Goal: Task Accomplishment & Management: Complete application form

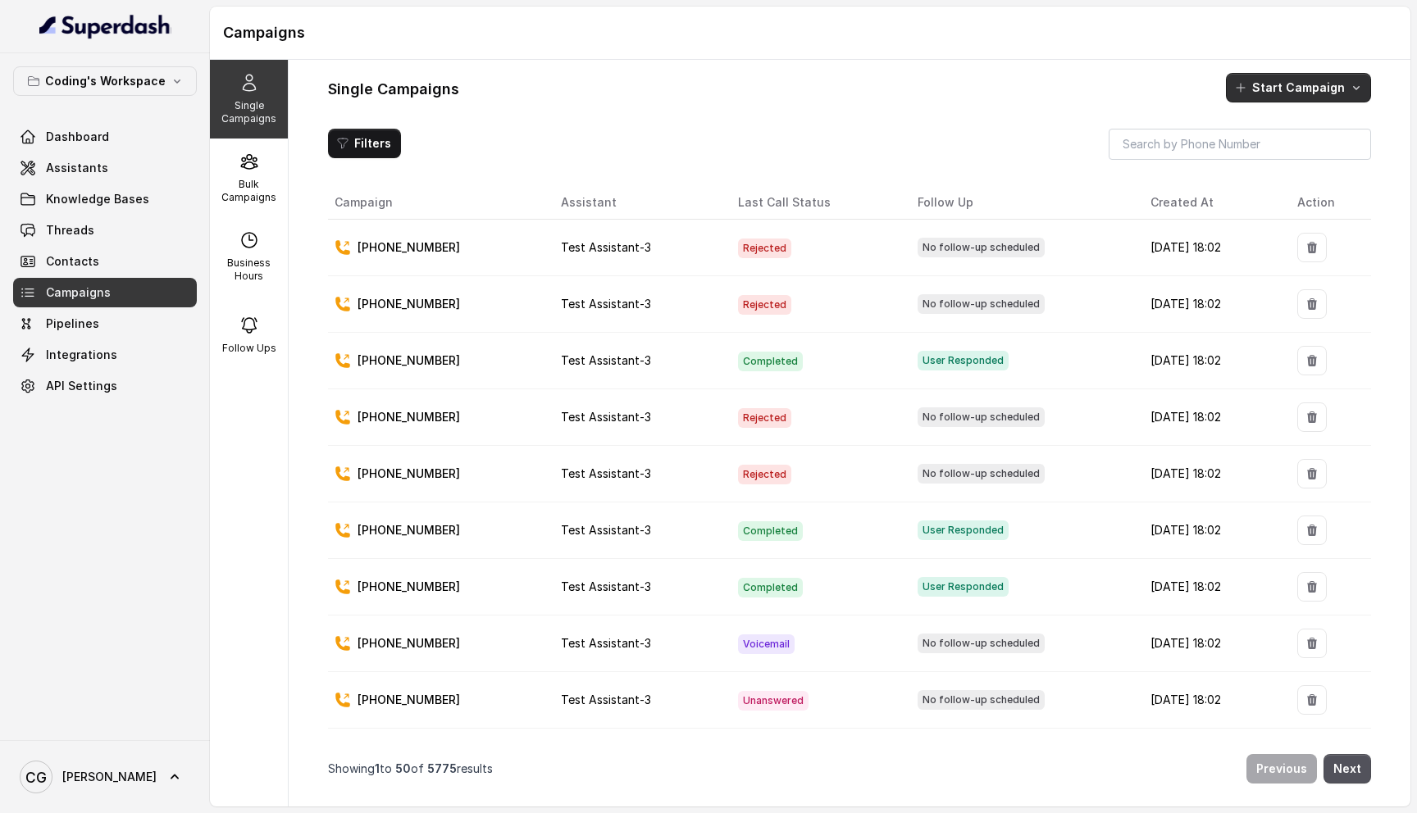
click at [1281, 83] on button "Start Campaign" at bounding box center [1298, 88] width 145 height 30
click at [505, 142] on div "Single Campaigns Start Campaign Filters Campaign Assistant Last Call Status Fol…" at bounding box center [849, 433] width 1121 height 747
click at [241, 166] on icon at bounding box center [249, 162] width 20 height 20
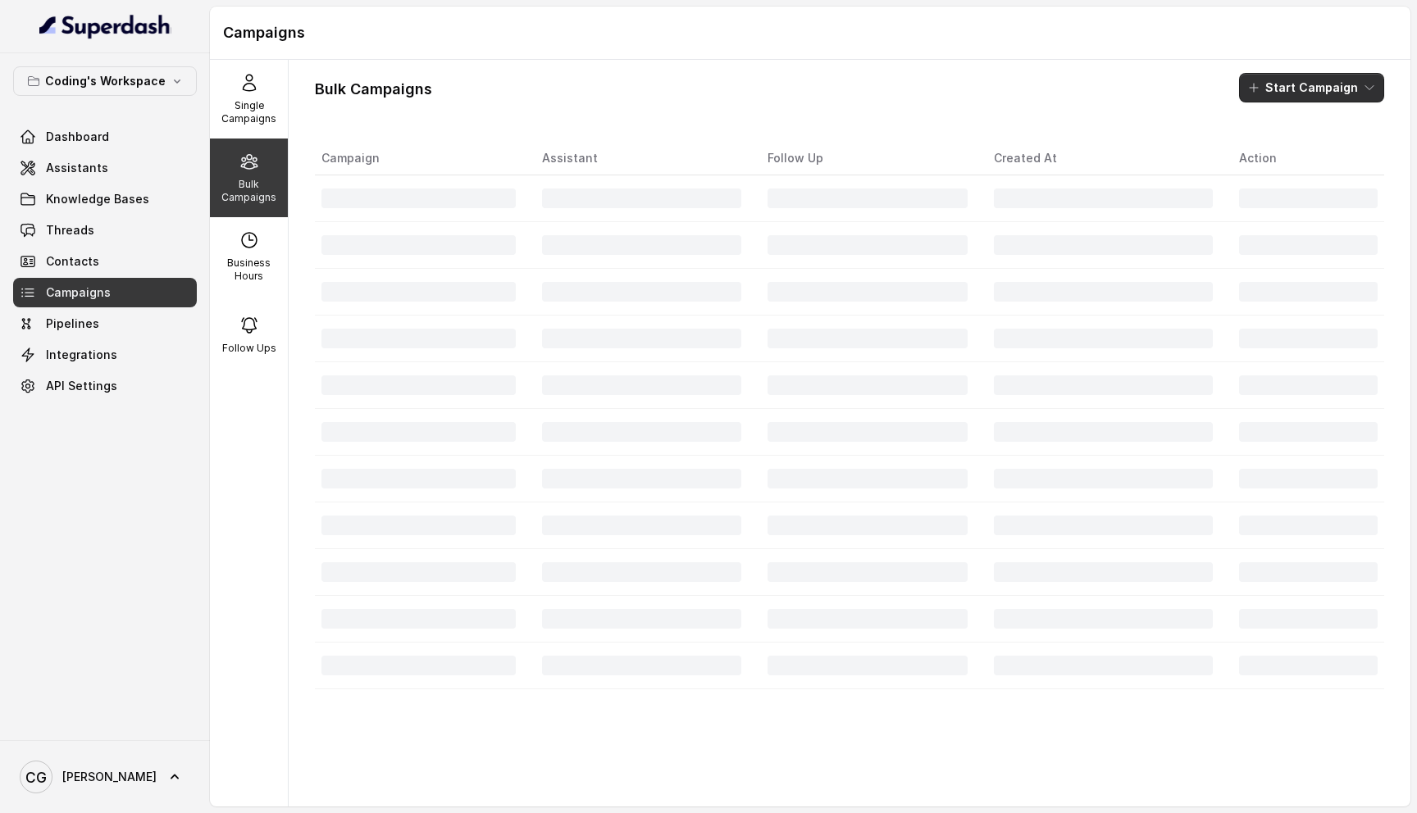
click at [1317, 77] on button "Start Campaign" at bounding box center [1311, 88] width 145 height 30
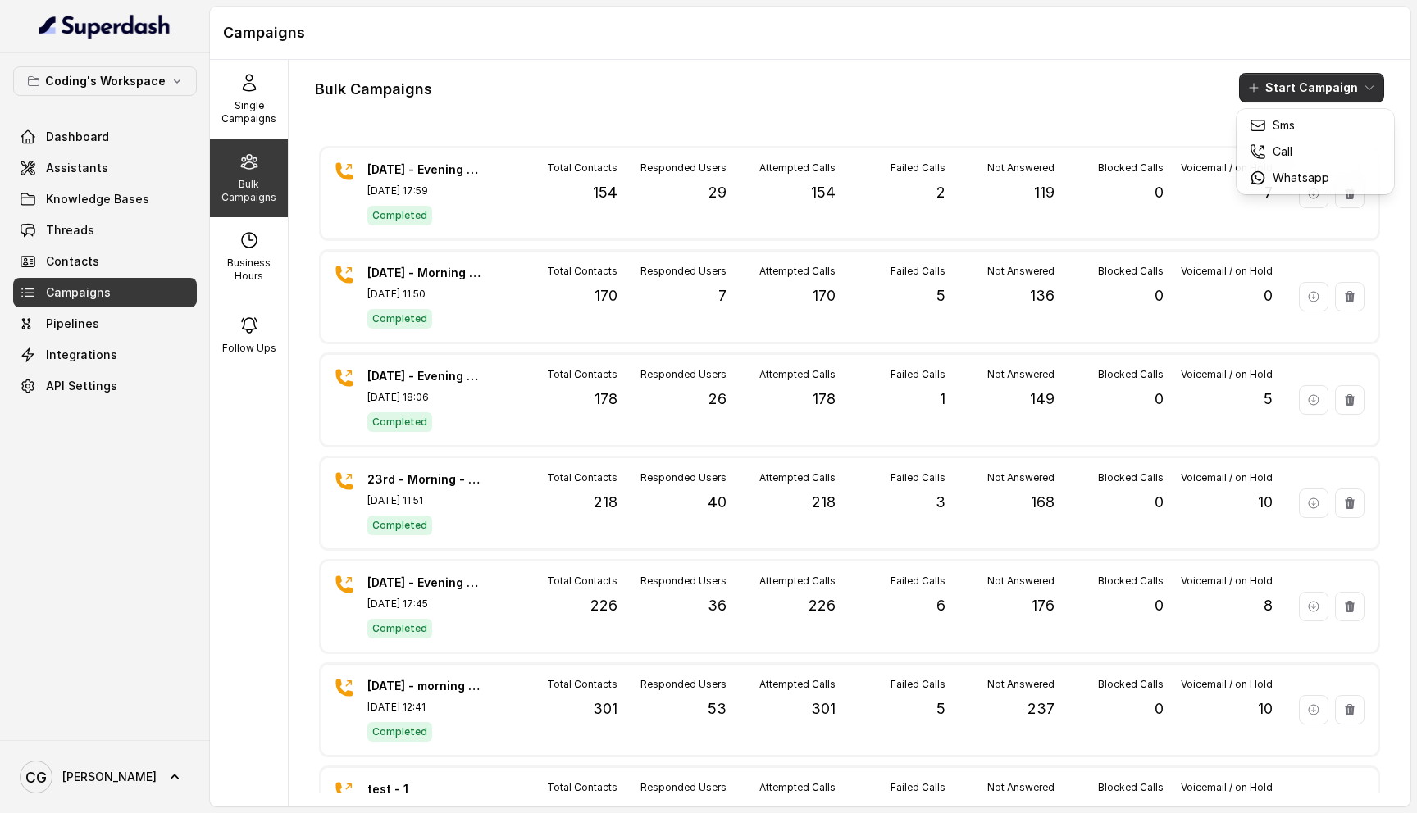
click at [703, 82] on div "Bulk Campaigns Start Campaign" at bounding box center [849, 88] width 1069 height 30
click at [1299, 83] on button "Start Campaign" at bounding box center [1311, 88] width 145 height 30
click at [1313, 164] on button "Call" at bounding box center [1315, 152] width 151 height 26
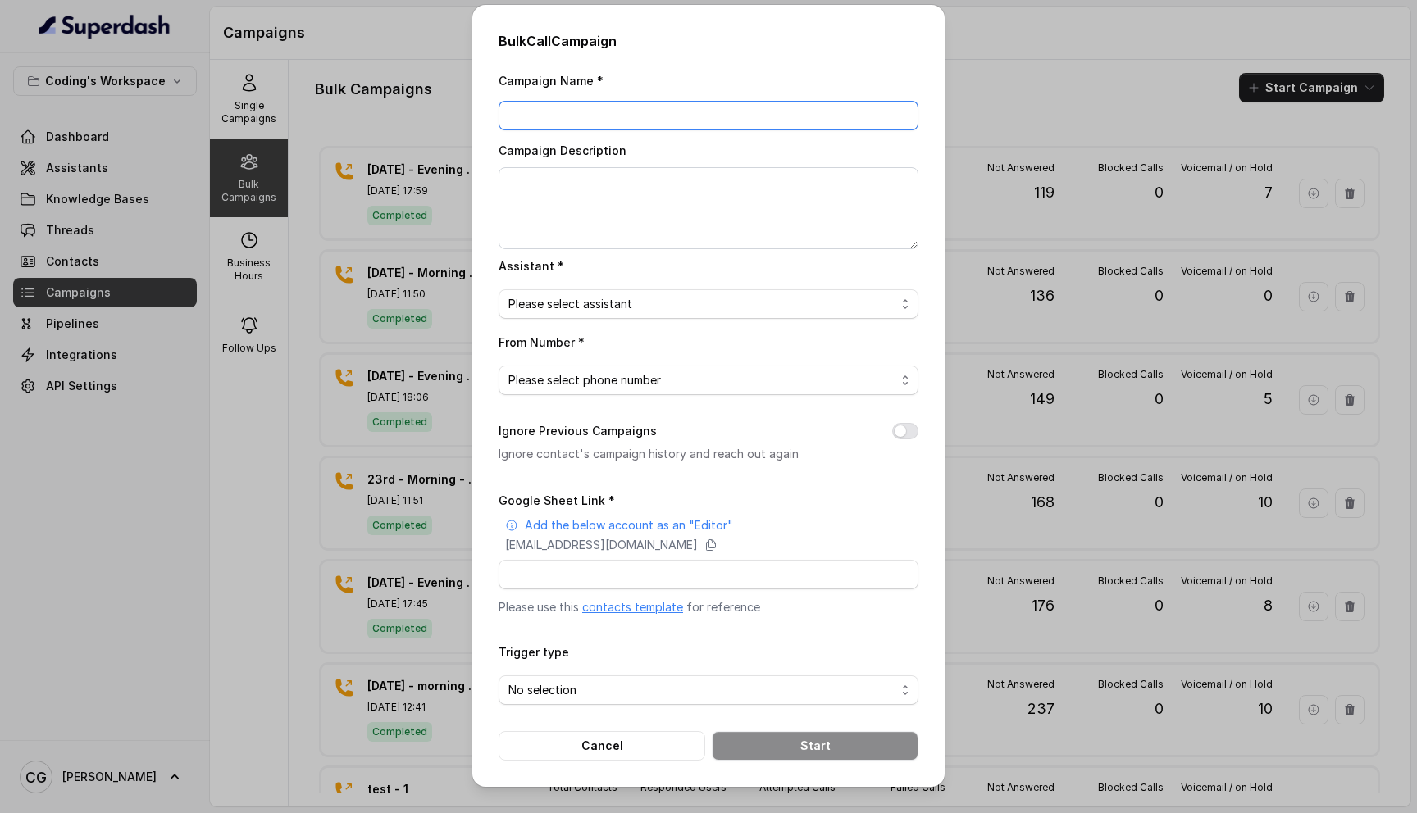
click at [553, 116] on input "Campaign Name *" at bounding box center [708, 116] width 420 height 30
click at [671, 120] on input "25th Sept - Morning 123" at bounding box center [708, 116] width 420 height 30
type input "25th Sept - Morning 123"
click at [598, 176] on textarea "Campaign Description" at bounding box center [708, 208] width 420 height 82
paste textarea "25th Sept - Morning 123"
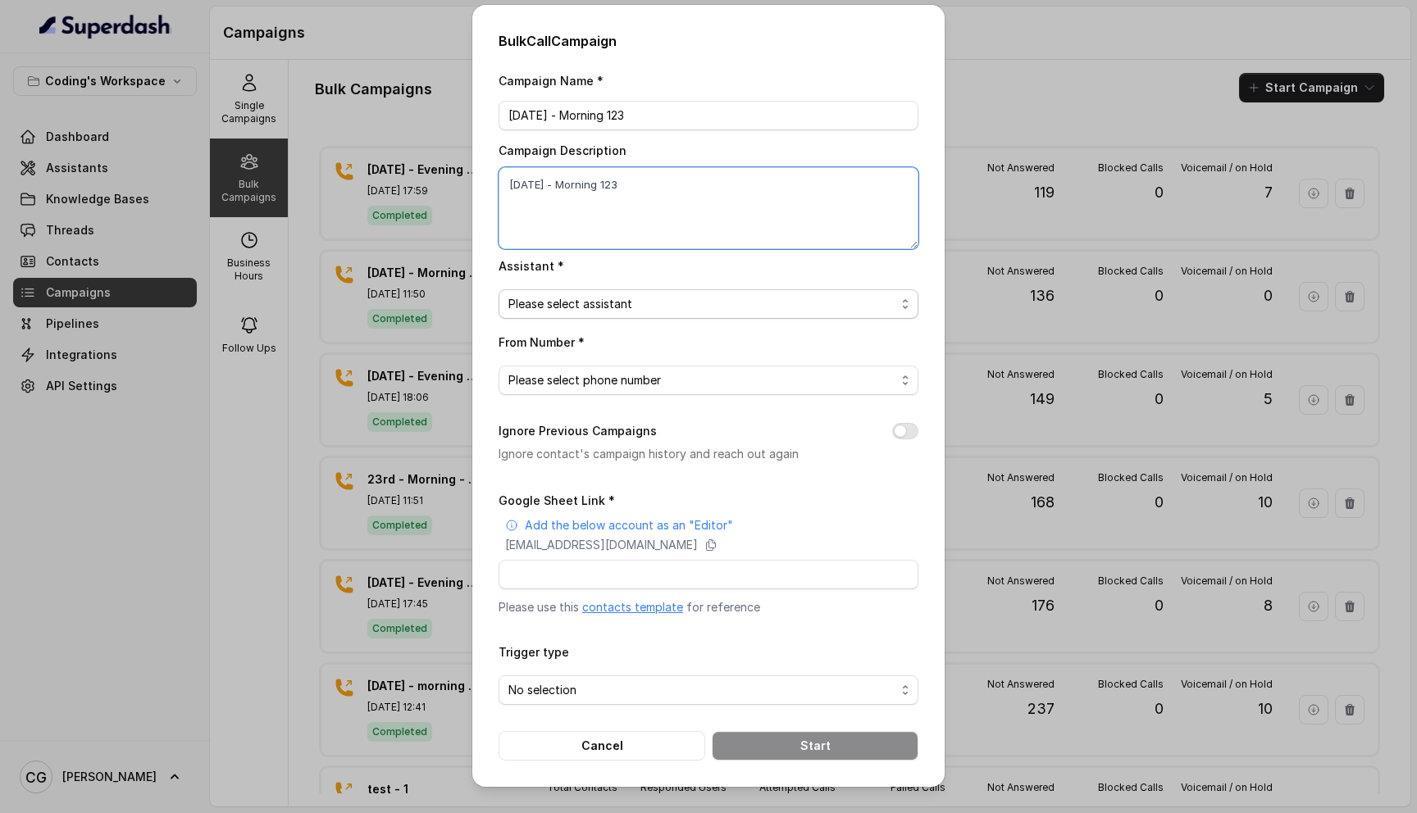
type textarea "25th Sept - Morning 123"
click at [637, 296] on span "Please select assistant" at bounding box center [701, 304] width 387 height 20
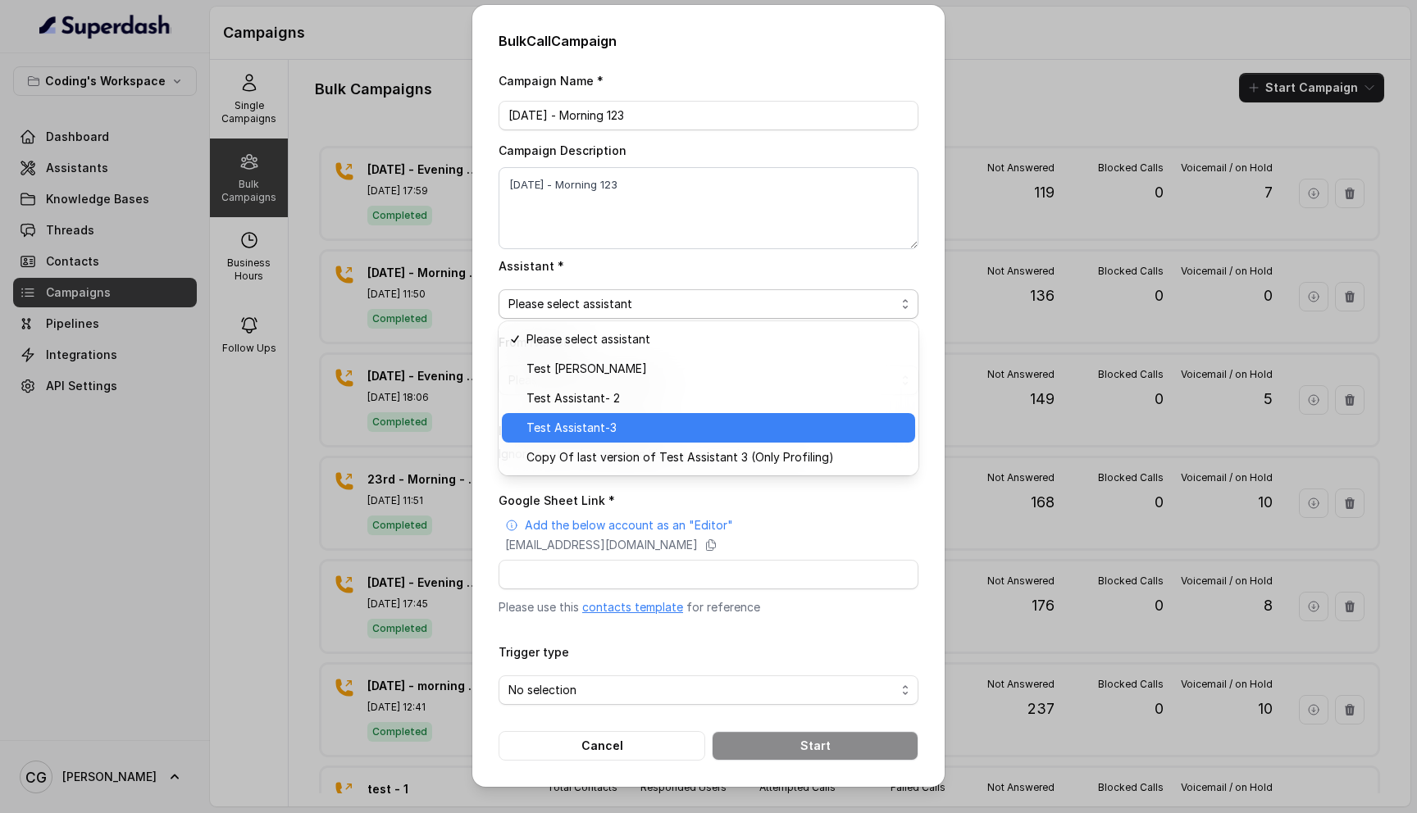
click at [633, 416] on div "Test Assistant-3" at bounding box center [708, 428] width 413 height 30
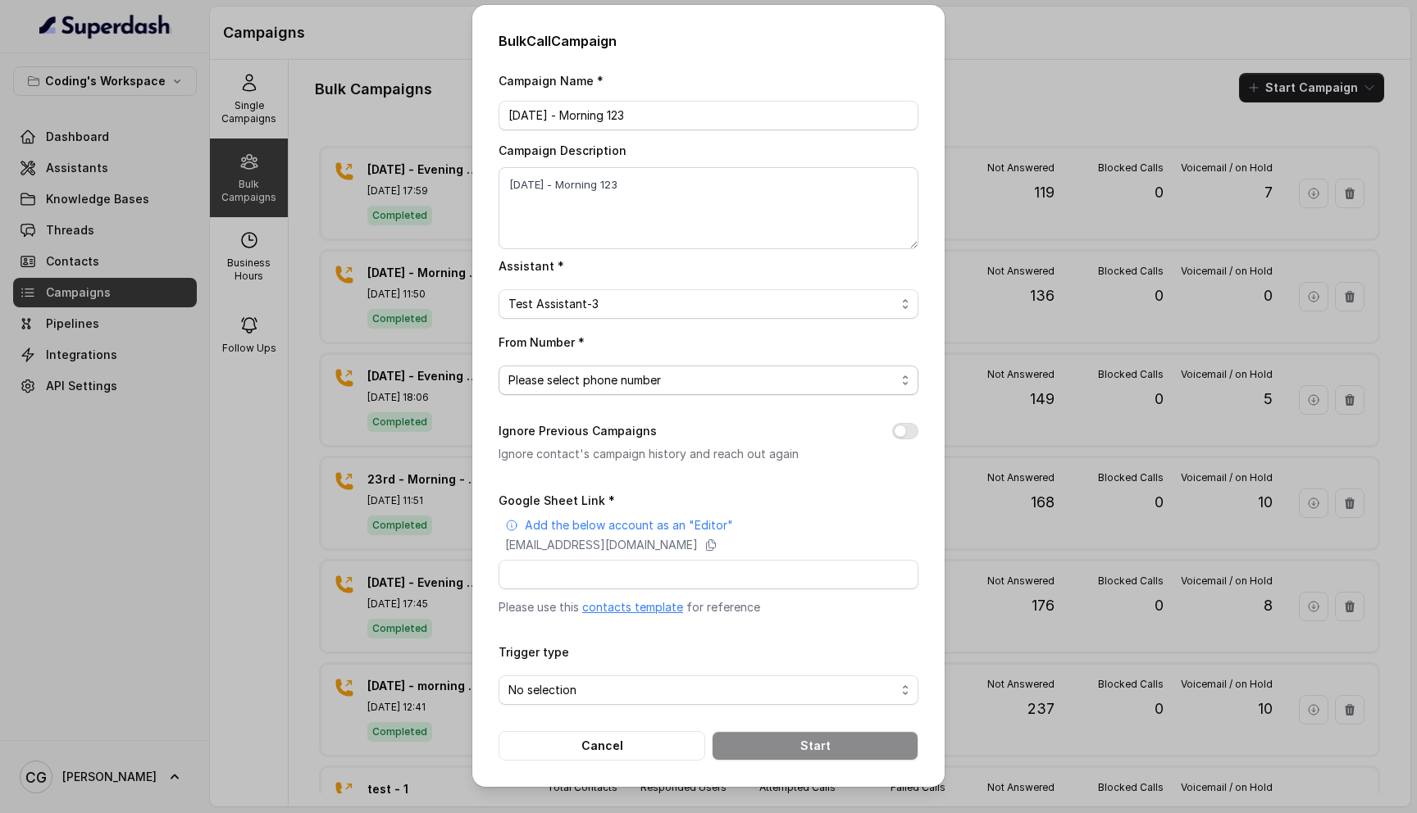
click at [612, 386] on span "Please select phone number" at bounding box center [701, 381] width 387 height 20
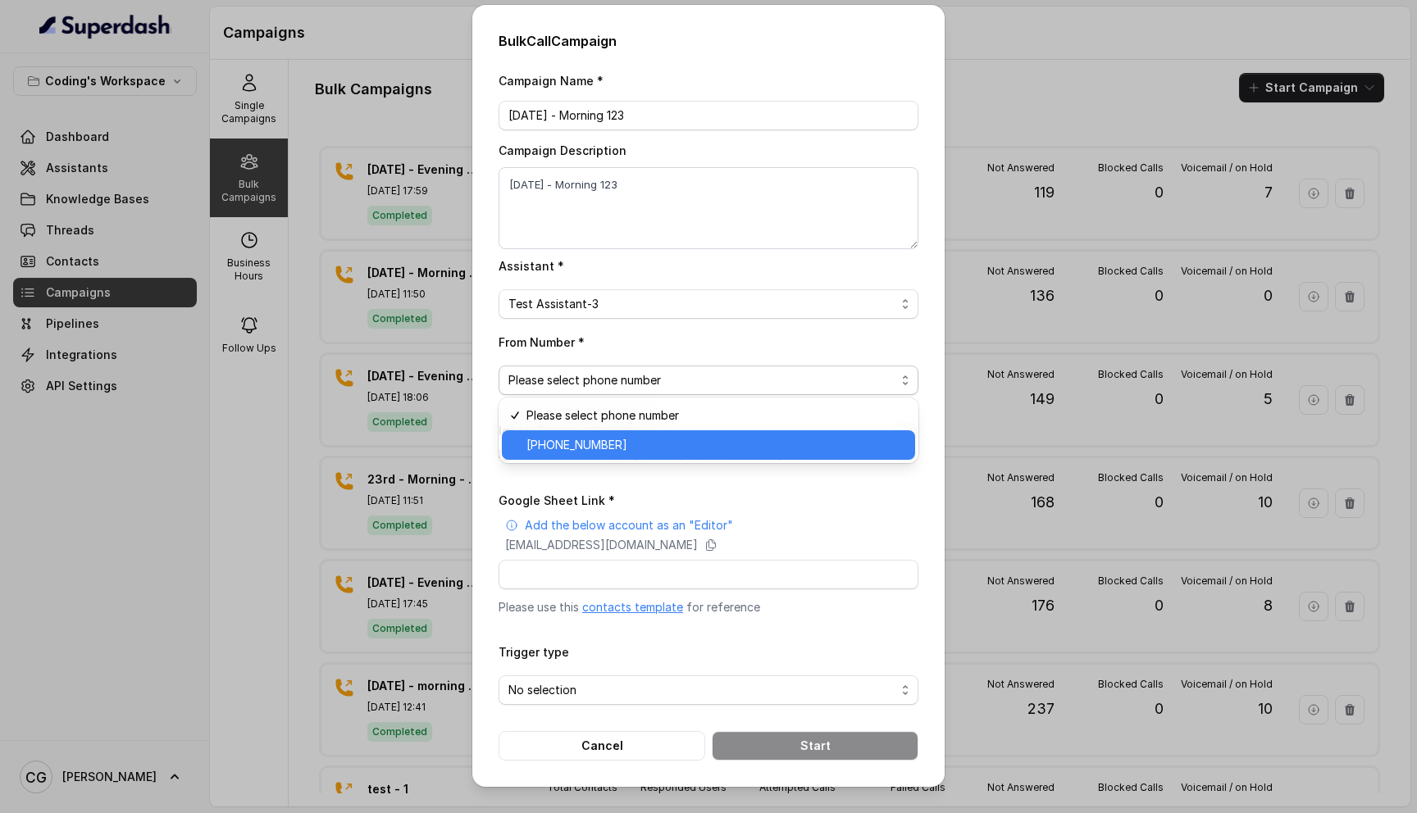
click at [641, 432] on div "+918035317789" at bounding box center [708, 445] width 413 height 30
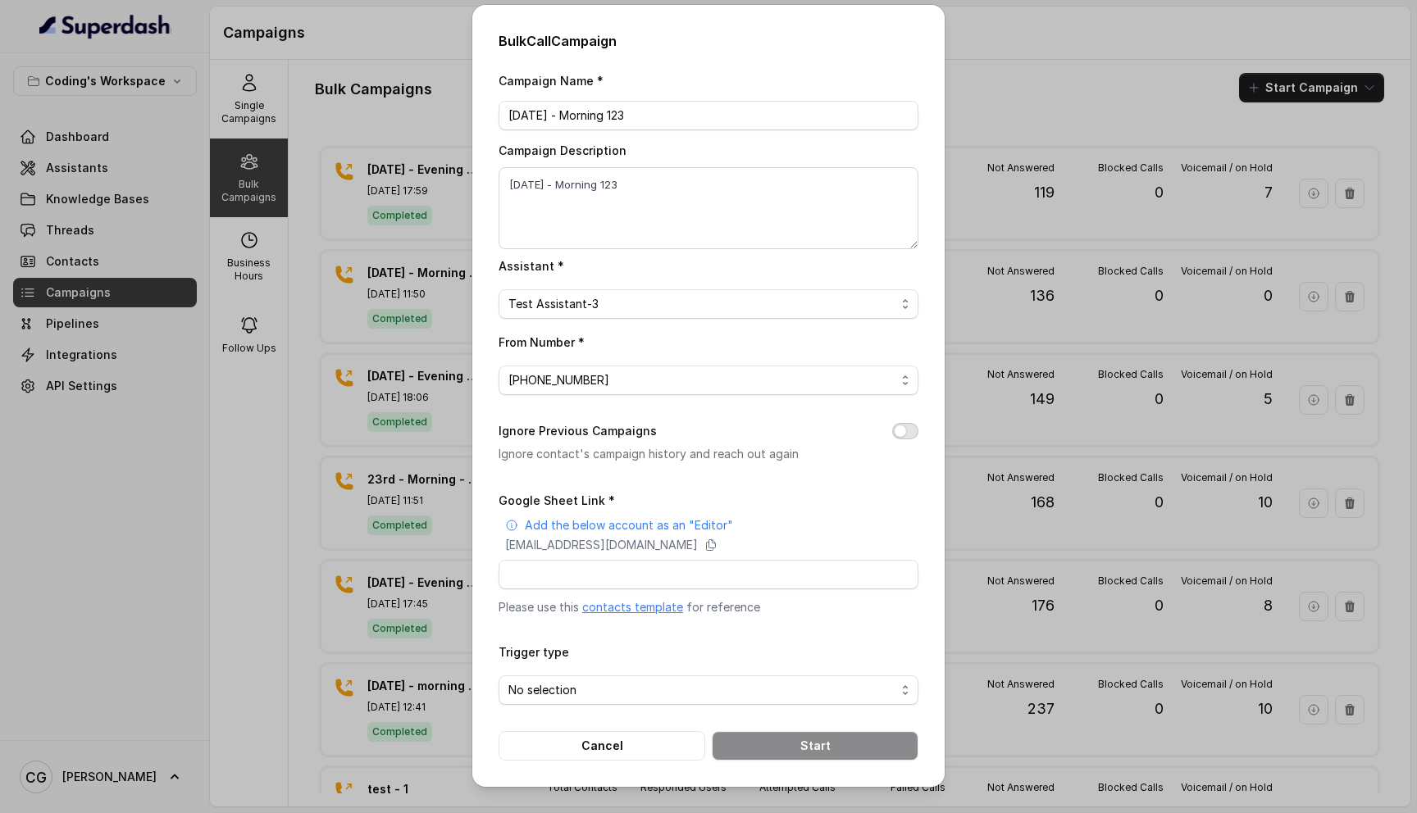
click at [903, 429] on button "Ignore Previous Campaigns" at bounding box center [905, 431] width 26 height 16
click at [691, 691] on span "No selection" at bounding box center [701, 690] width 387 height 20
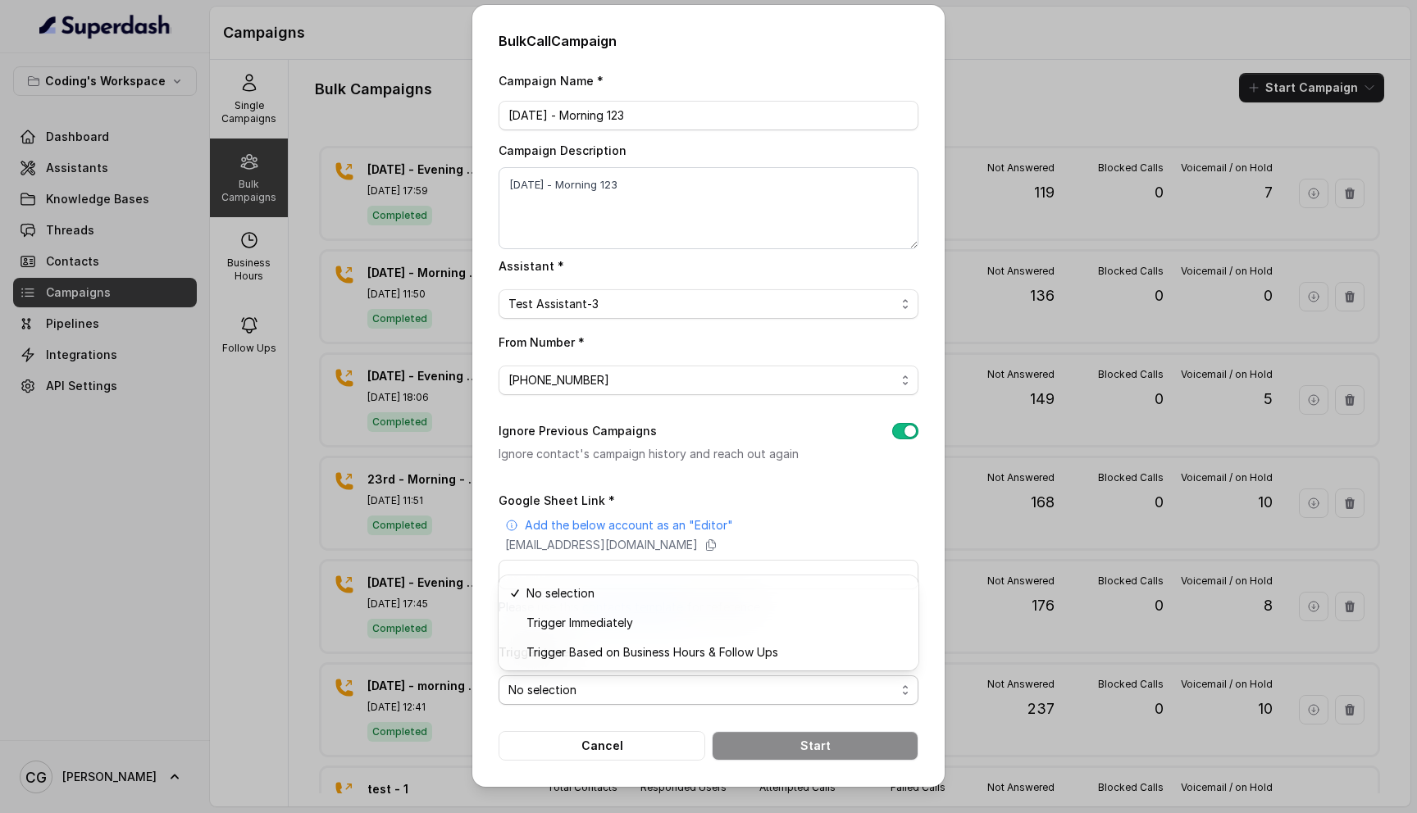
click at [753, 426] on div "Campaign Name * 25th Sept - Morning 123 Campaign Description 25th Sept - Mornin…" at bounding box center [708, 416] width 420 height 690
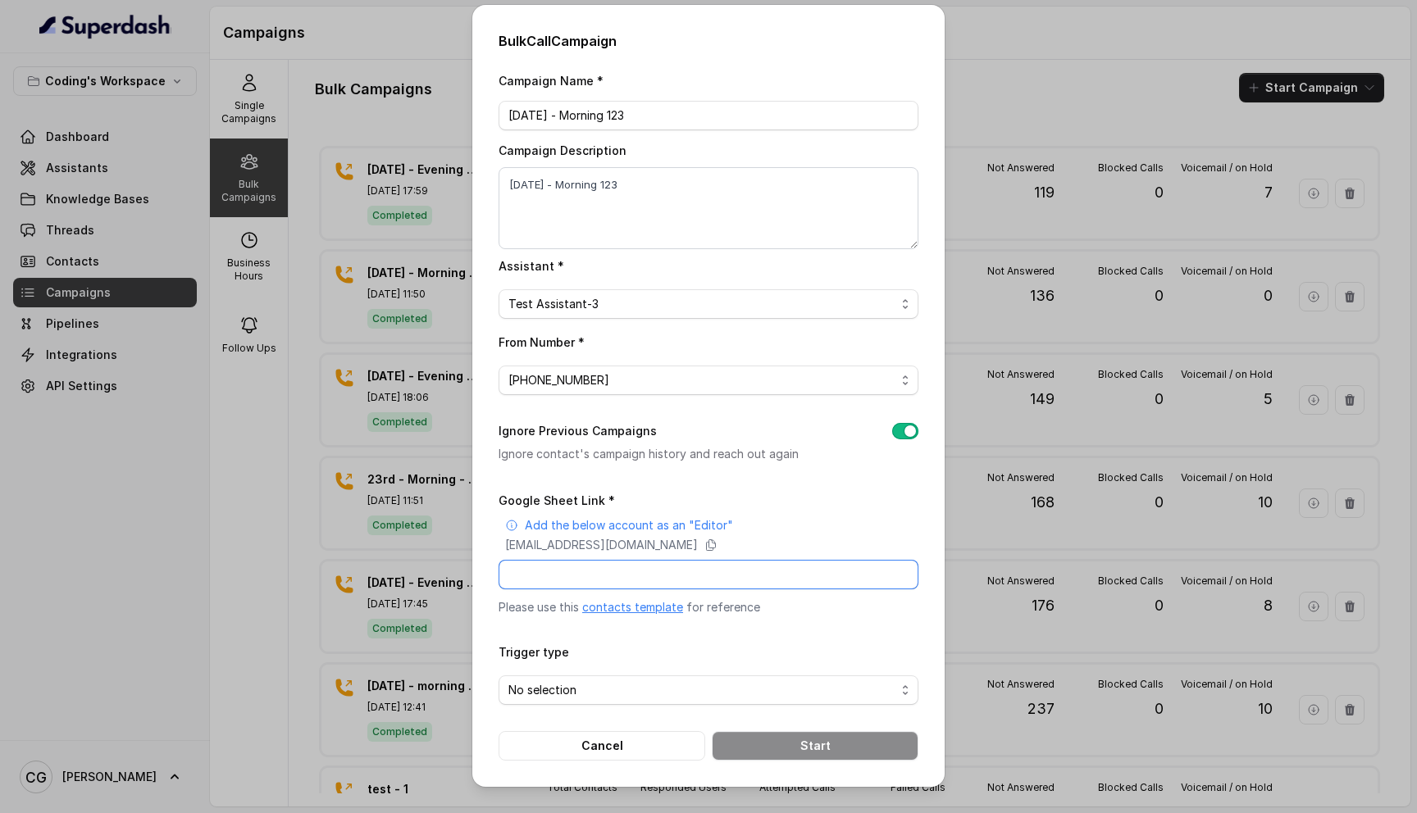
click at [627, 579] on input "Google Sheet Link *" at bounding box center [708, 575] width 420 height 30
paste input "https://docs.google.com/spreadsheets/d/1A2wboZQVYg-uMtBP2cpGqMON2KG2ZknB_TETAkn…"
type input "https://docs.google.com/spreadsheets/d/1A2wboZQVYg-uMtBP2cpGqMON2KG2ZknB_TETAkn…"
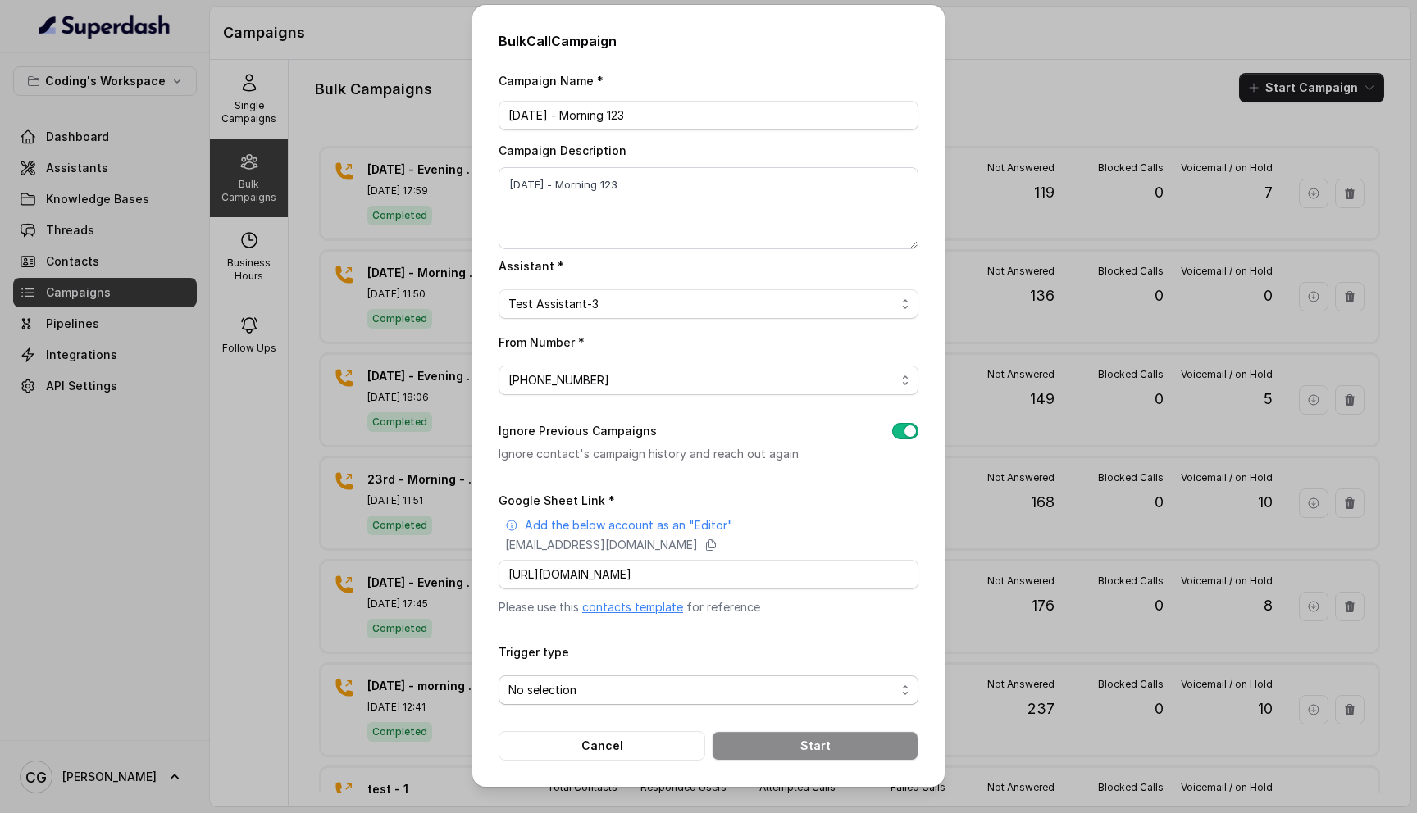
click at [662, 680] on span "No selection" at bounding box center [701, 690] width 387 height 20
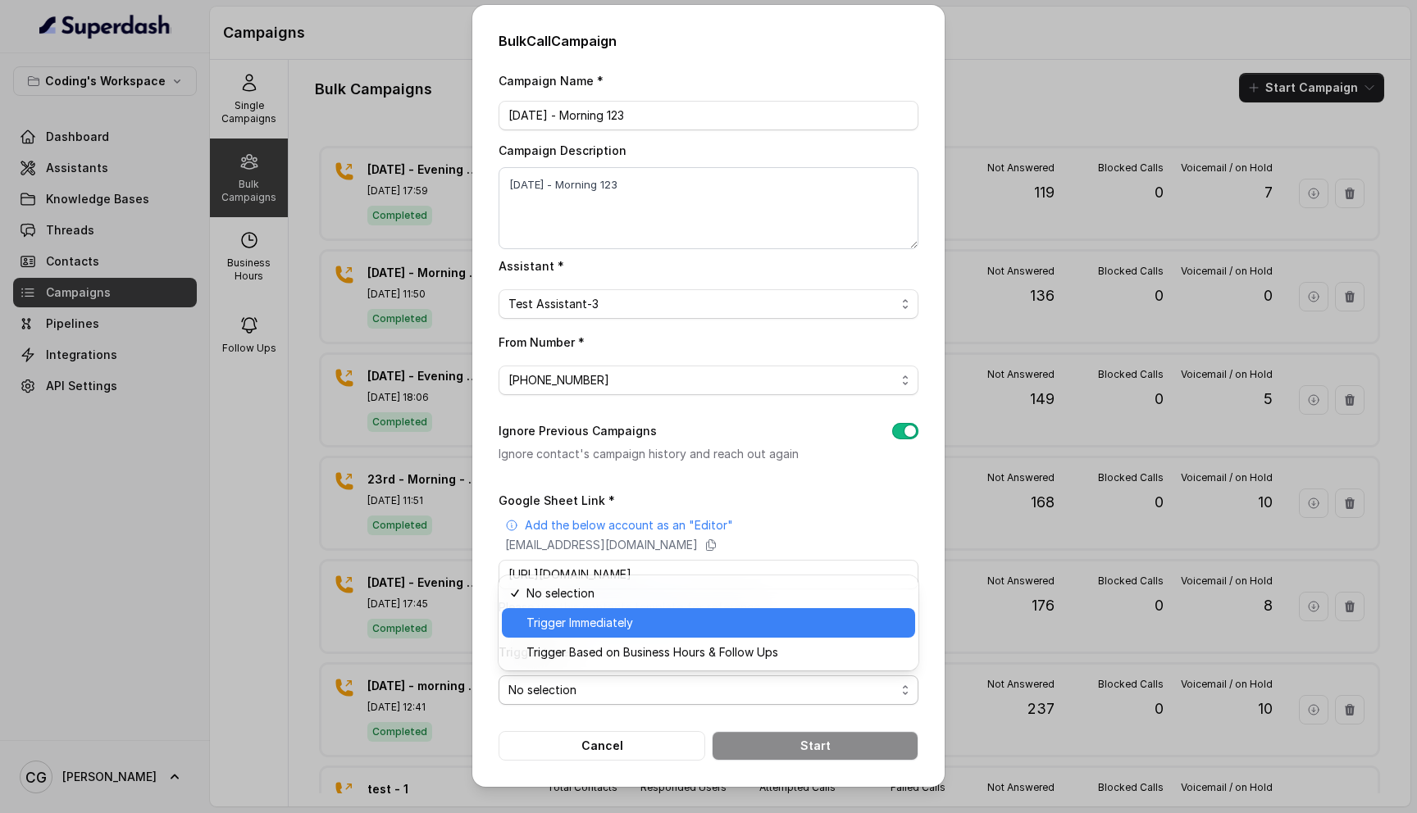
click at [626, 617] on span "Trigger Immediately" at bounding box center [715, 623] width 379 height 20
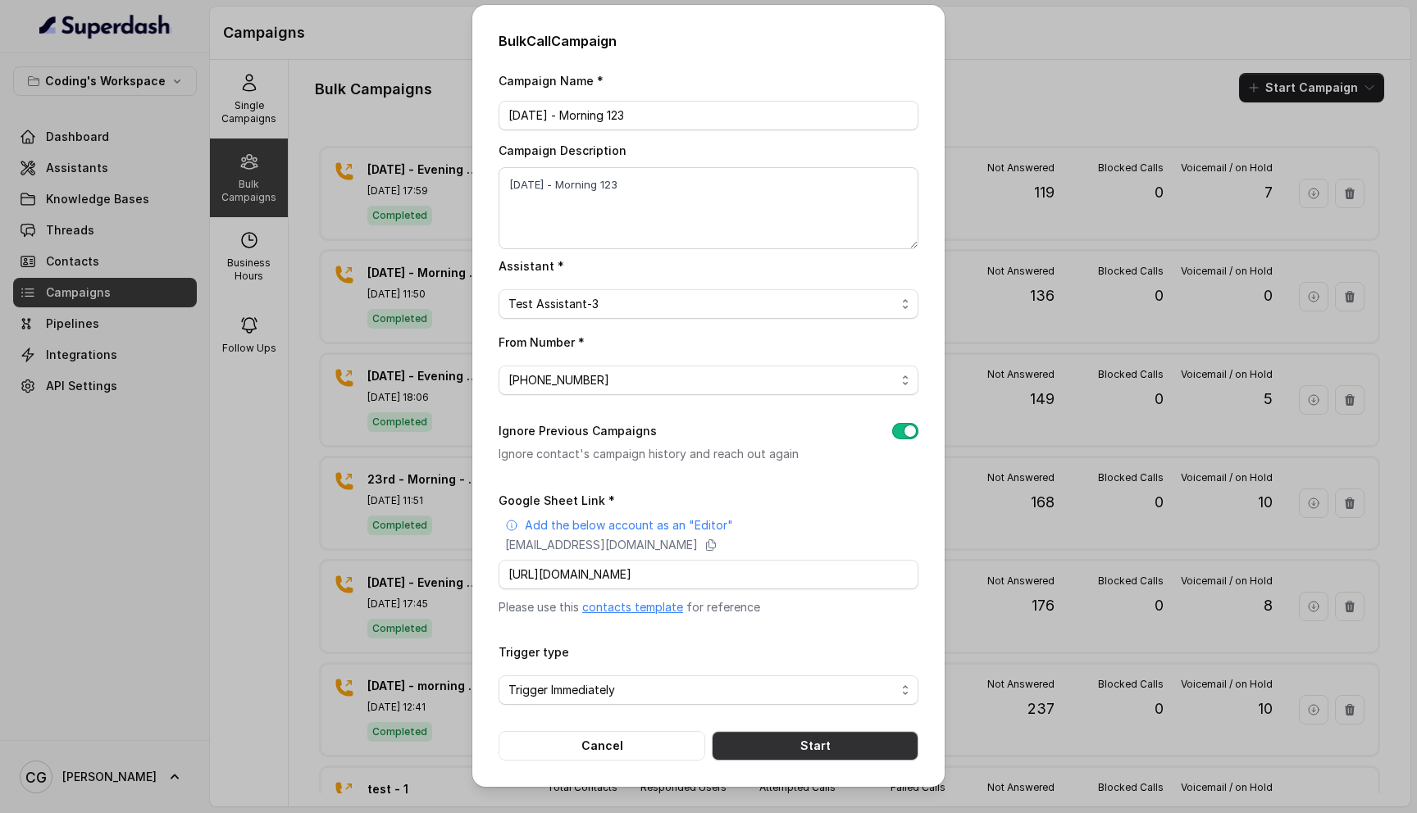
click at [762, 742] on button "Start" at bounding box center [815, 746] width 207 height 30
